Goal: Task Accomplishment & Management: Manage account settings

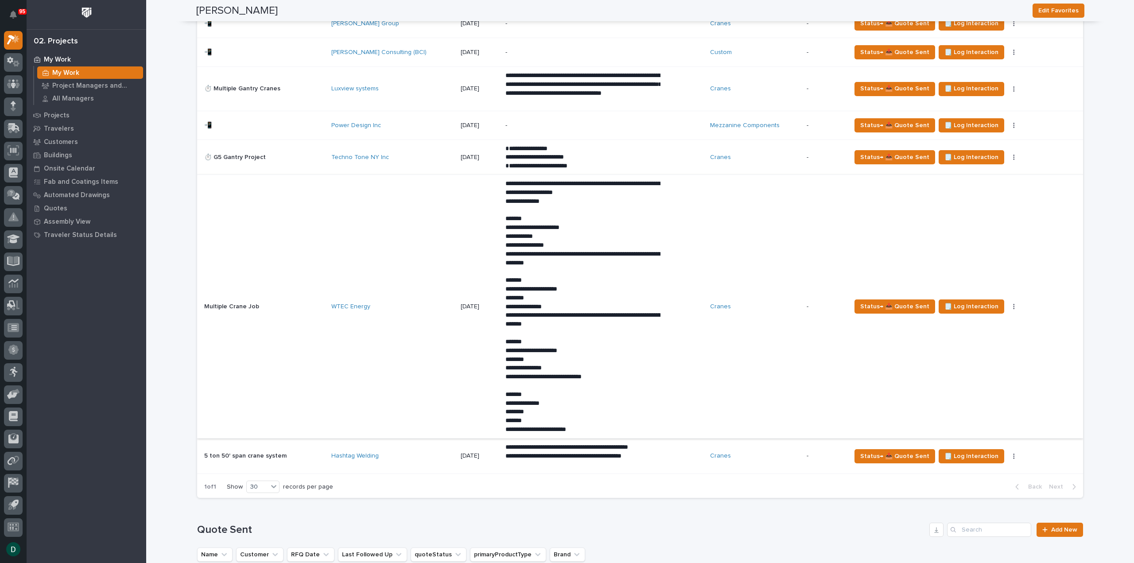
scroll to position [1107, 0]
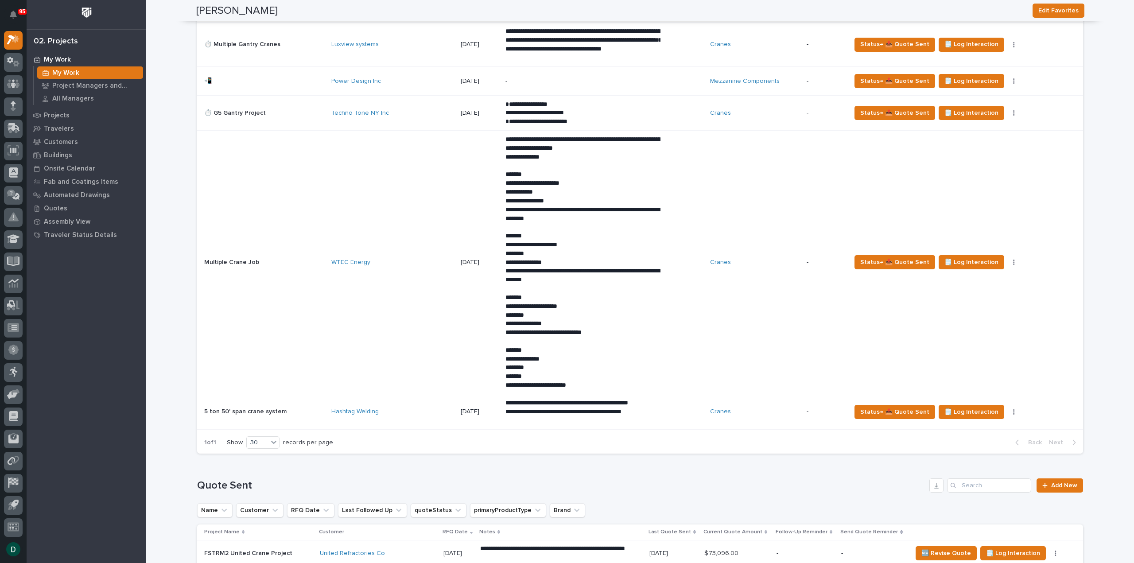
click at [308, 259] on p at bounding box center [264, 263] width 120 height 8
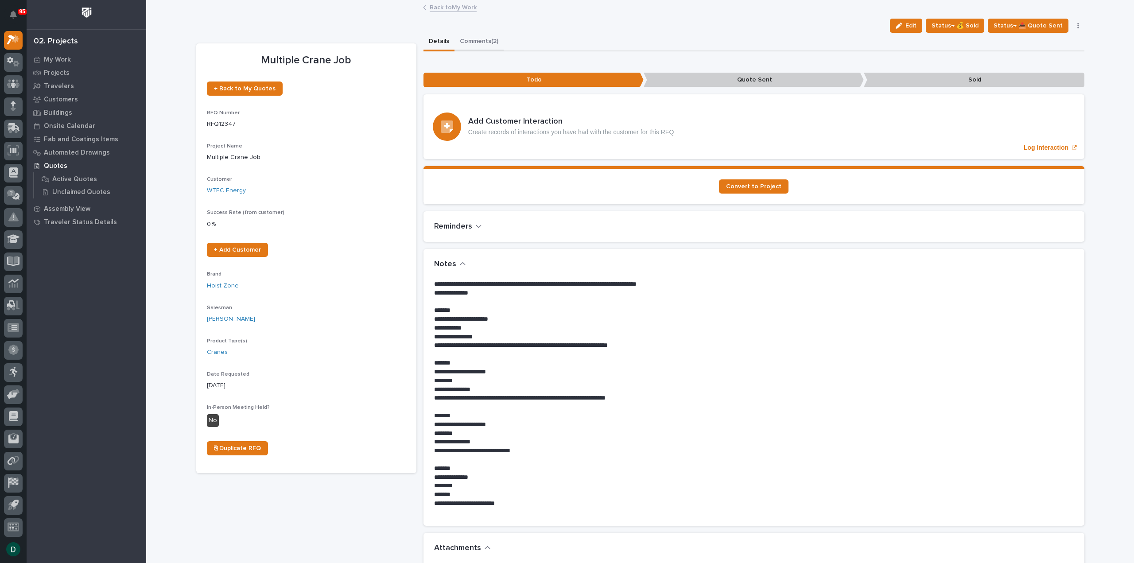
click at [472, 39] on button "Comments (2)" at bounding box center [478, 42] width 49 height 19
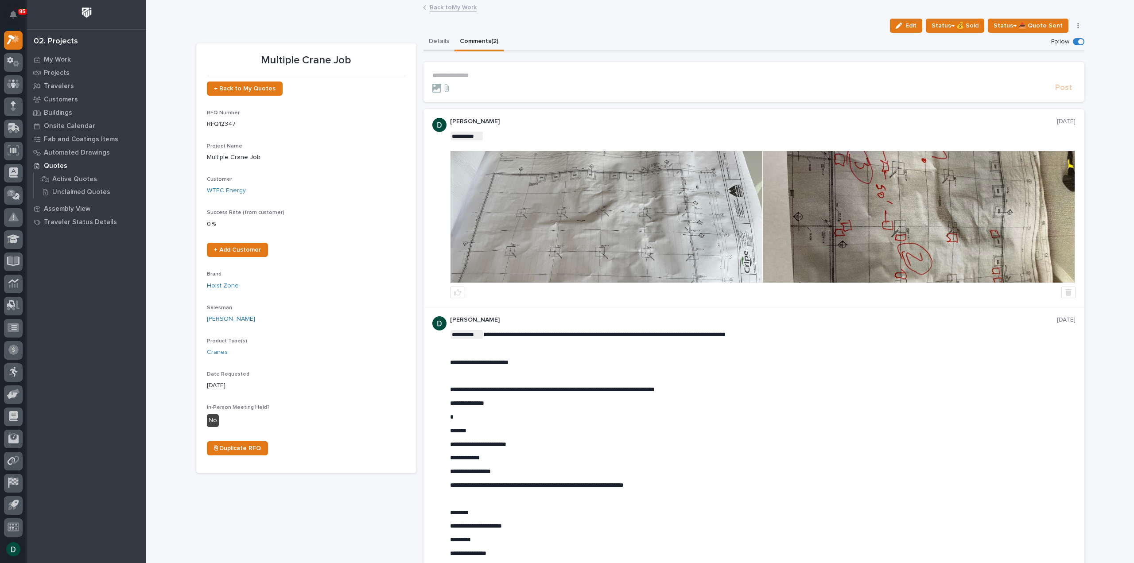
click at [433, 41] on button "Details" at bounding box center [438, 42] width 31 height 19
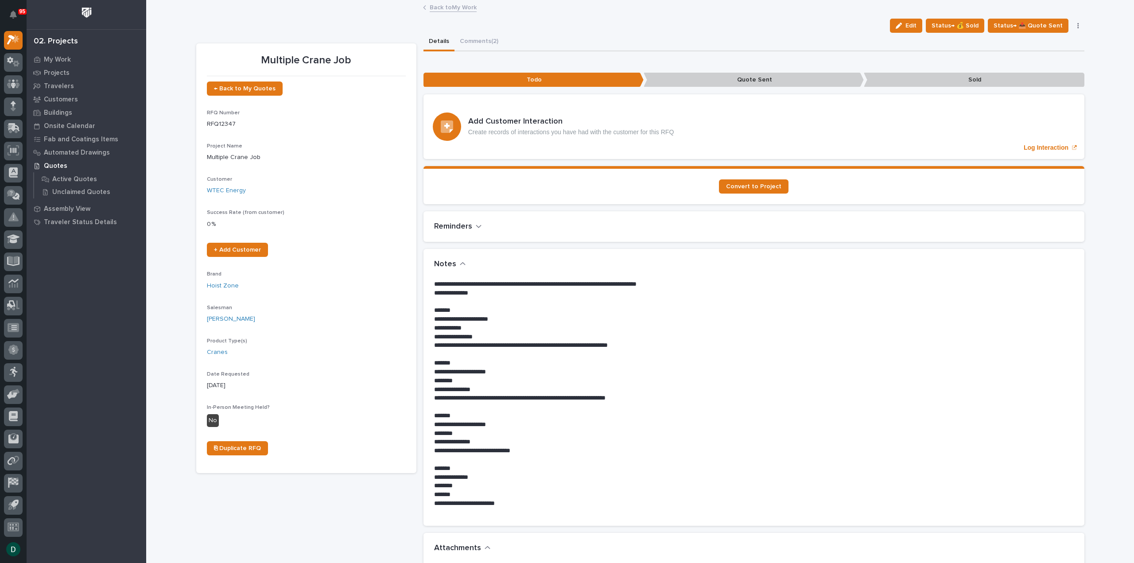
click at [1073, 23] on button "button" at bounding box center [1078, 26] width 12 height 6
click at [1034, 171] on span "🚩 Edit Flags" at bounding box center [1023, 171] width 36 height 11
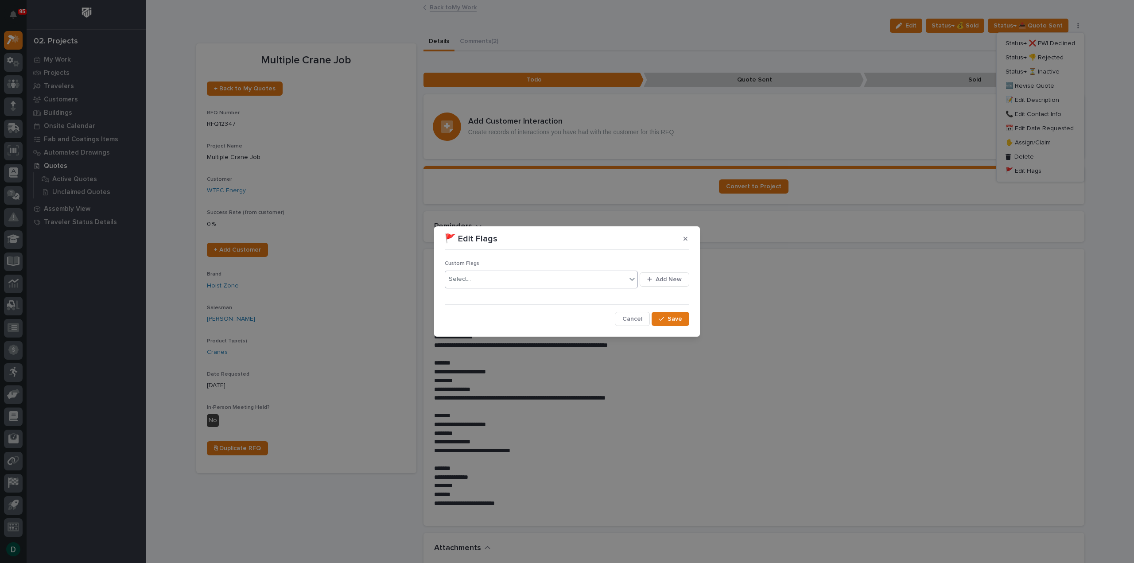
click at [520, 279] on div "Select..." at bounding box center [535, 279] width 181 height 15
click at [475, 309] on div "⏳" at bounding box center [541, 312] width 193 height 16
click at [671, 320] on span "Save" at bounding box center [674, 319] width 15 height 8
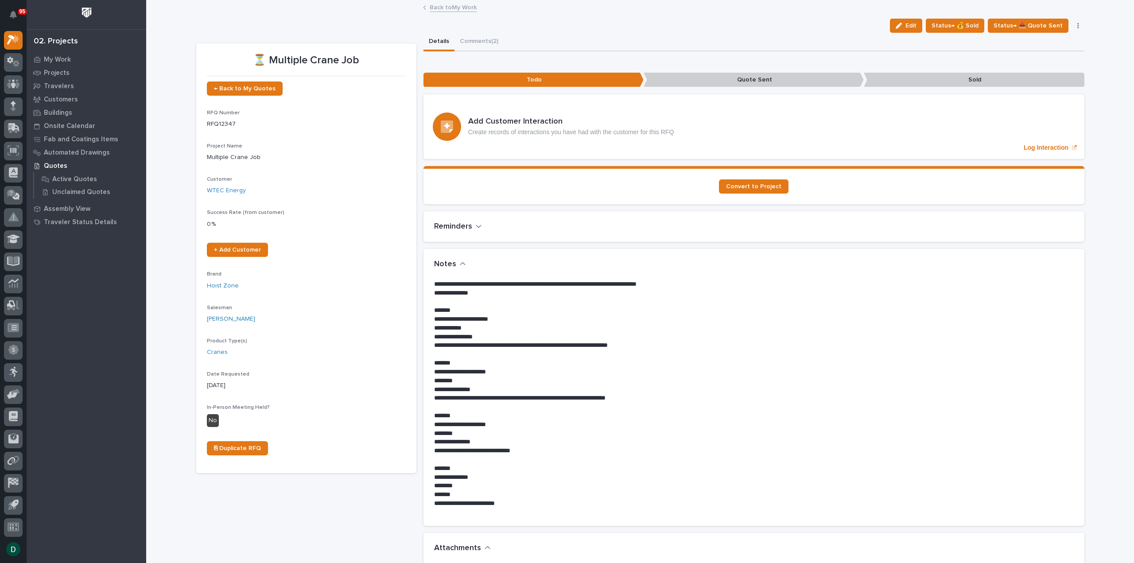
click at [460, 6] on link "Back to My Work" at bounding box center [453, 7] width 47 height 10
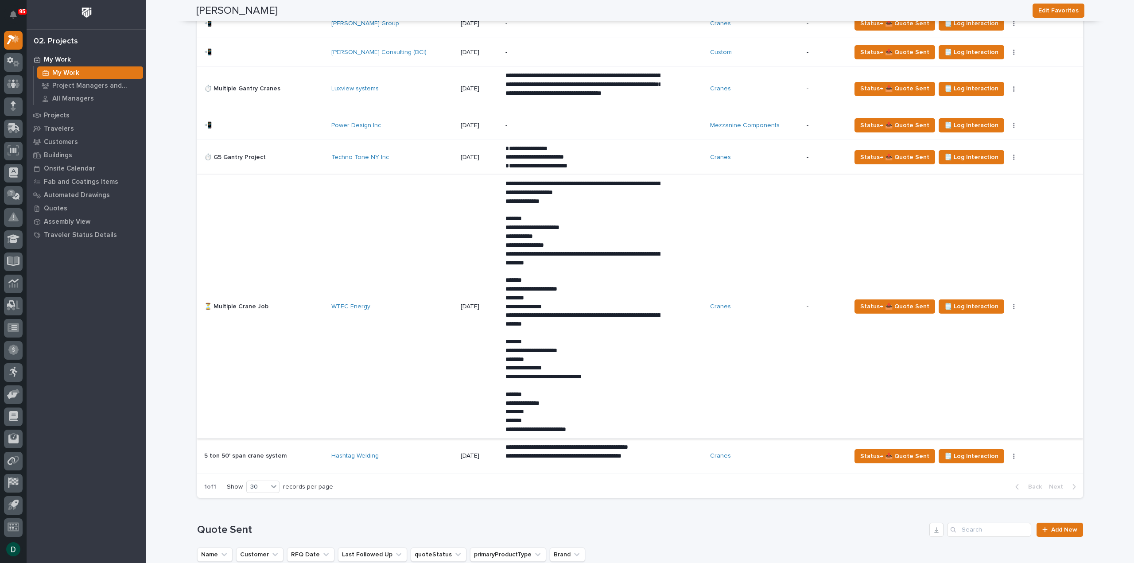
scroll to position [1107, 0]
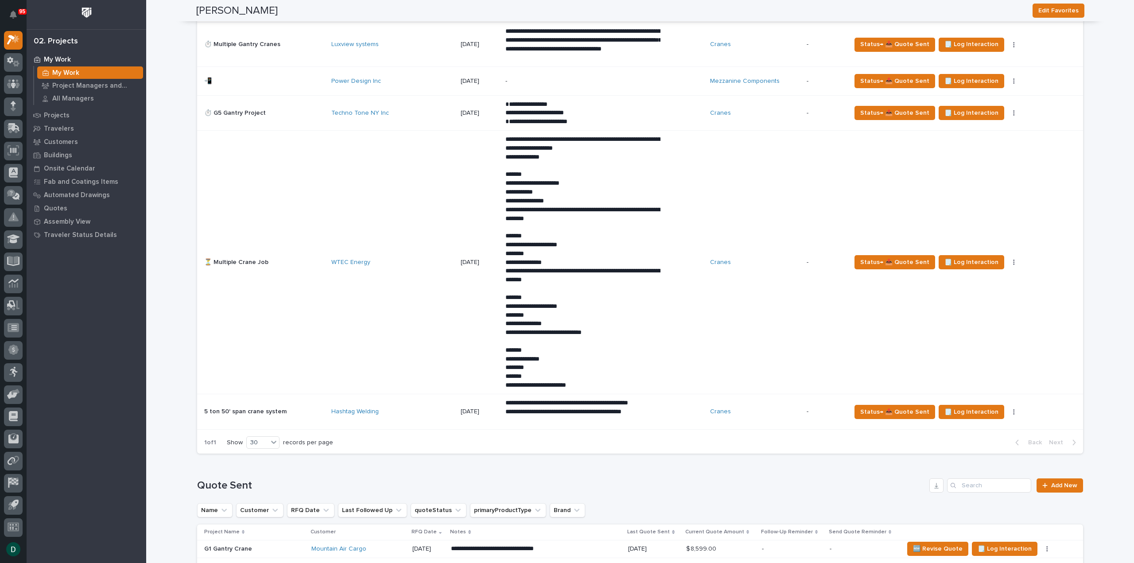
click at [315, 408] on p at bounding box center [264, 412] width 120 height 8
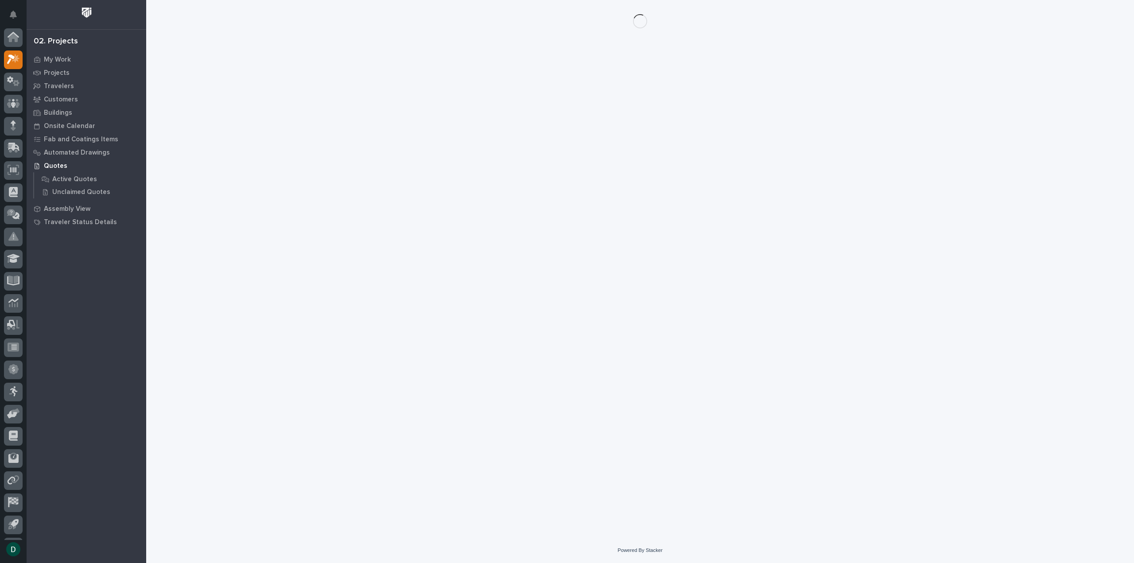
scroll to position [19, 0]
